Goal: Task Accomplishment & Management: Complete application form

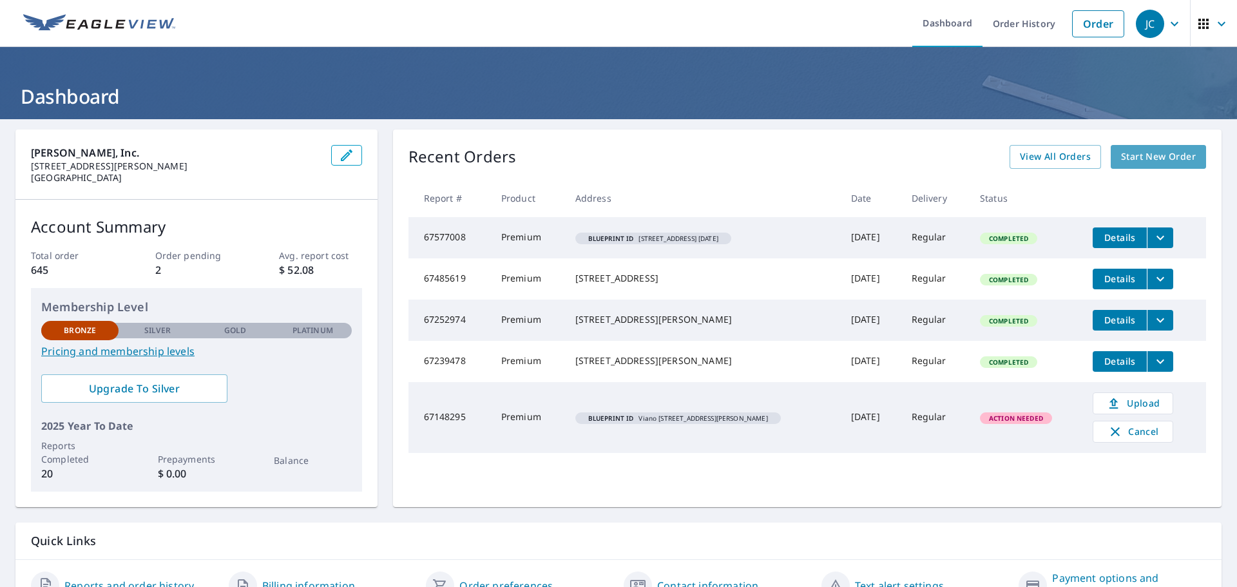
click at [1154, 155] on span "Start New Order" at bounding box center [1158, 157] width 75 height 16
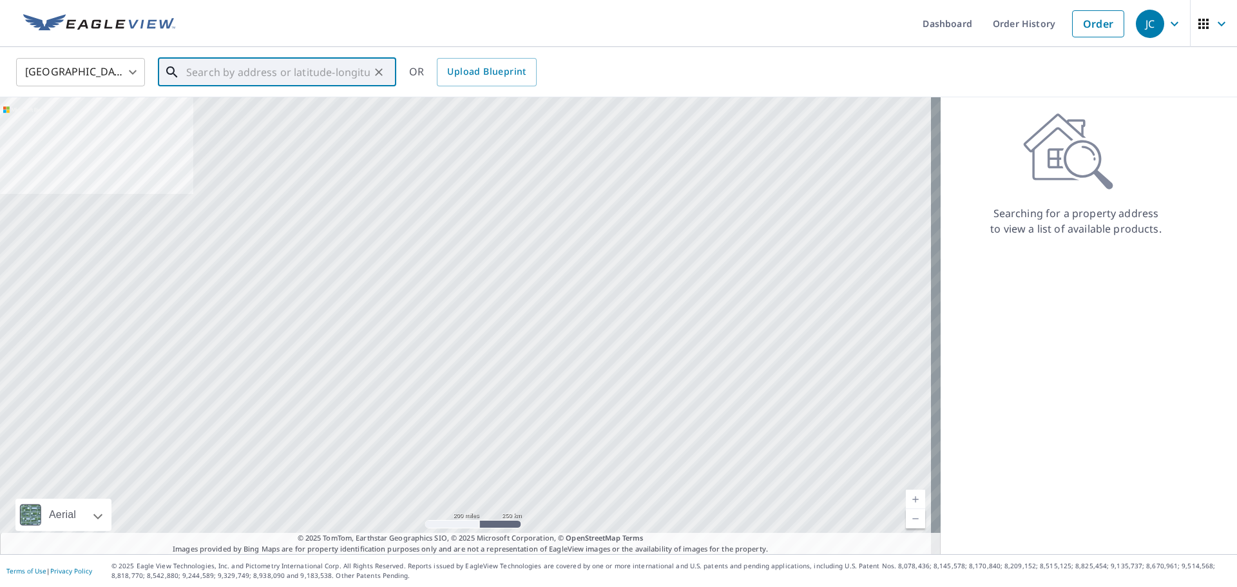
click at [190, 71] on input "text" at bounding box center [278, 72] width 184 height 36
click at [483, 72] on span "Upload Blueprint" at bounding box center [486, 72] width 79 height 16
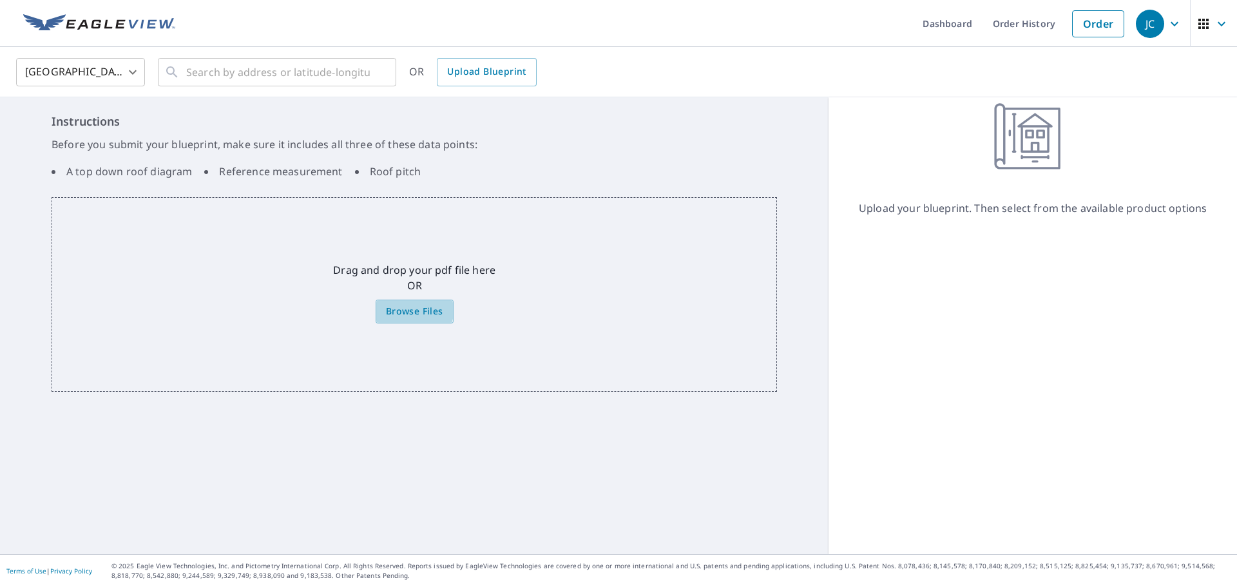
click at [402, 311] on span "Browse Files" at bounding box center [414, 312] width 57 height 16
click at [0, 0] on input "Browse Files" at bounding box center [0, 0] width 0 height 0
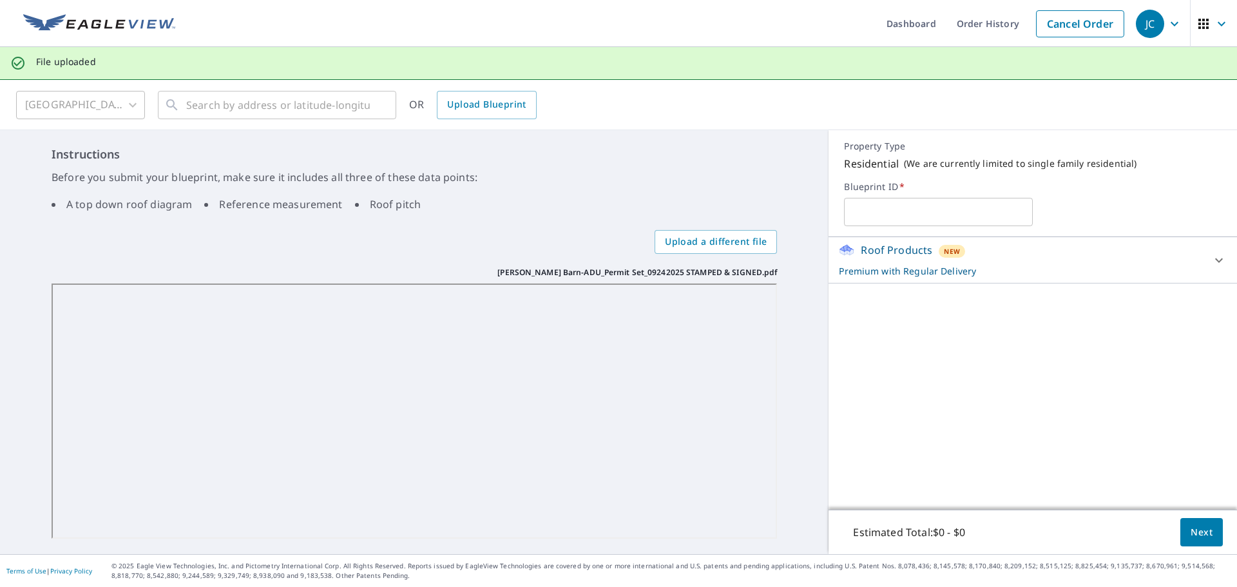
click at [853, 213] on input "text" at bounding box center [938, 212] width 189 height 36
type input "[PERSON_NAME] [PERSON_NAME] barn"
click at [1203, 534] on button "Next" at bounding box center [1202, 532] width 43 height 29
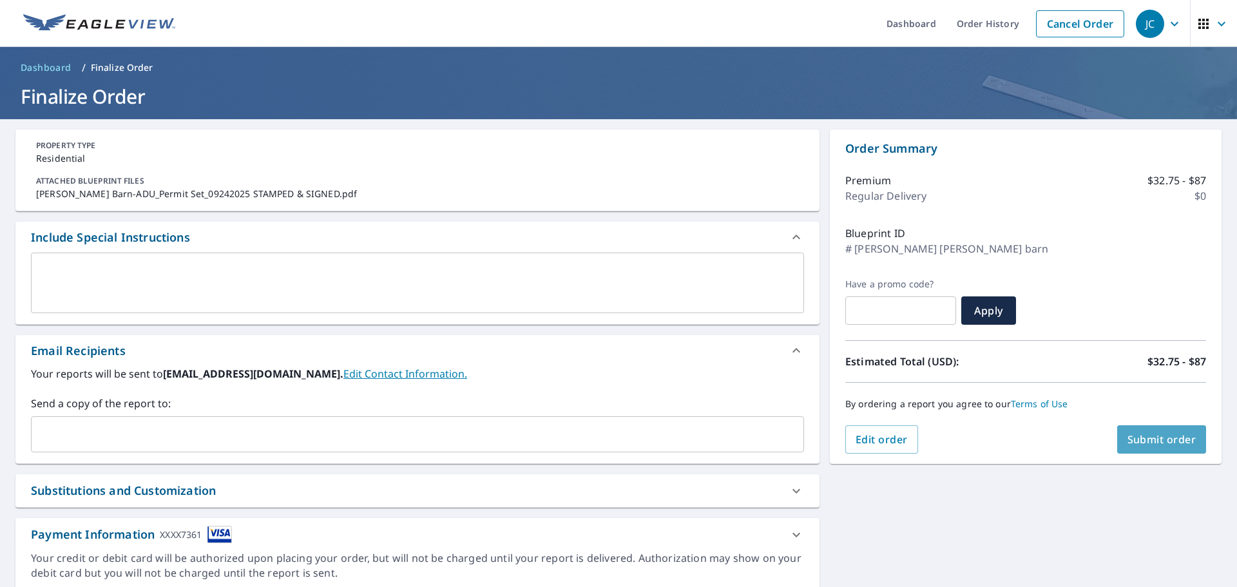
click at [1139, 434] on span "Submit order" at bounding box center [1162, 439] width 69 height 14
